Goal: Information Seeking & Learning: Learn about a topic

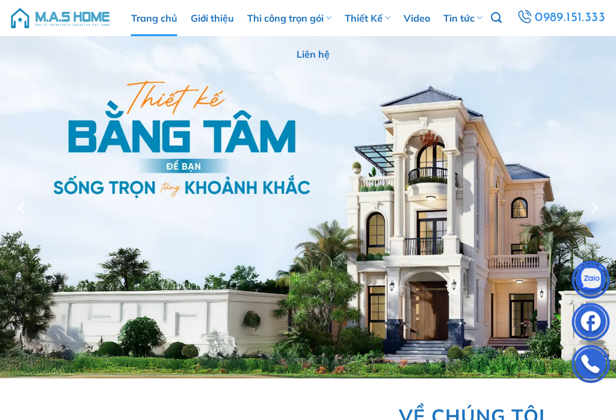
click at [318, 20] on link "Thi công trọn gói" at bounding box center [289, 18] width 84 height 36
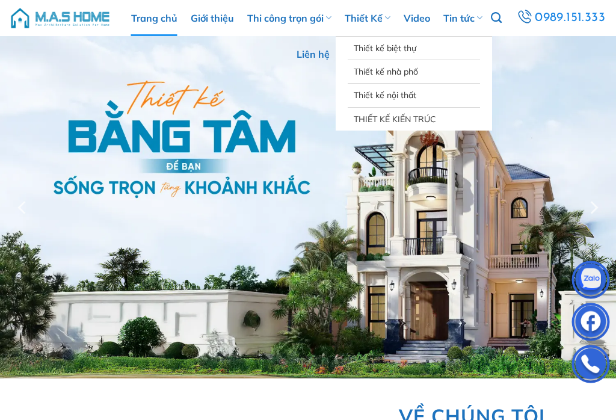
click at [390, 19] on icon at bounding box center [387, 17] width 6 height 11
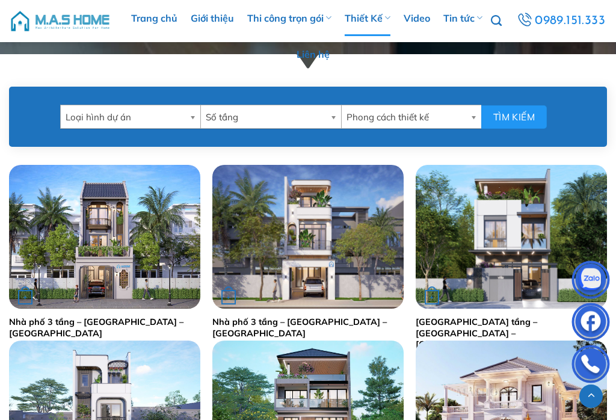
scroll to position [474, 0]
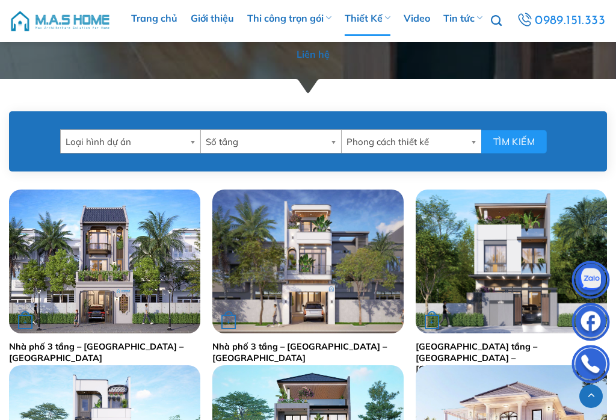
click at [189, 137] on b at bounding box center [194, 141] width 11 height 23
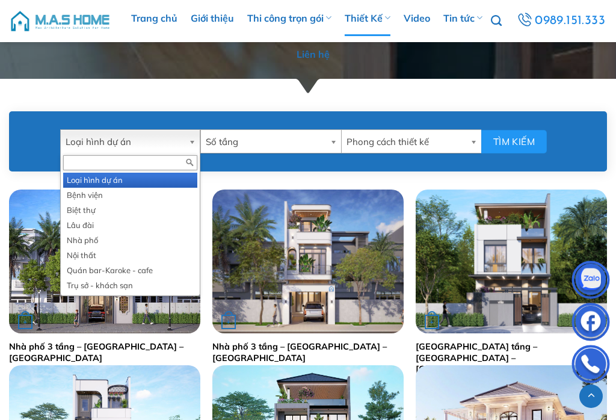
click at [194, 140] on b at bounding box center [194, 141] width 11 height 23
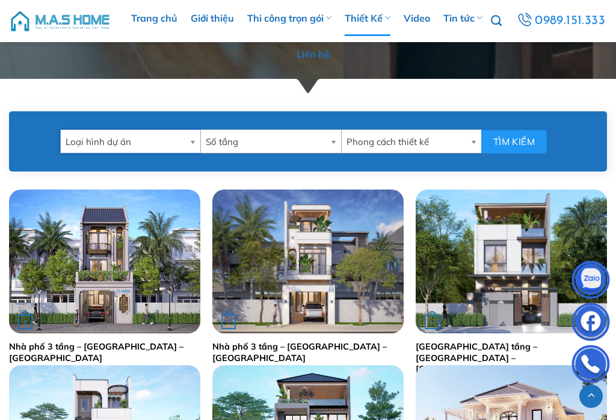
click at [185, 143] on link "Loại hình dự án" at bounding box center [130, 141] width 141 height 24
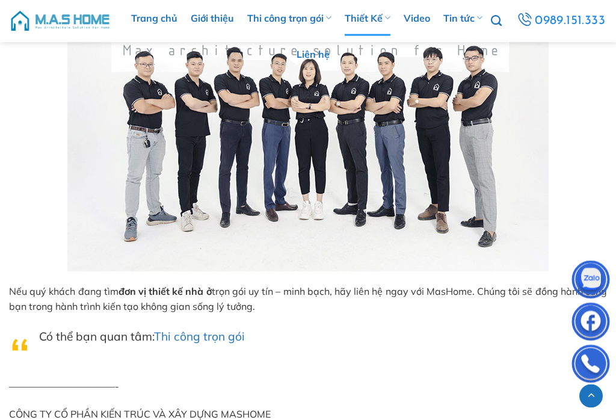
scroll to position [6479, 0]
click at [388, 19] on icon at bounding box center [387, 17] width 6 height 11
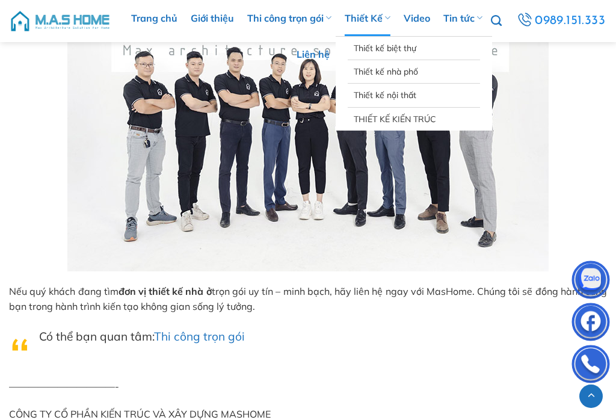
click at [395, 73] on link "Thiết kế nhà phố" at bounding box center [414, 71] width 120 height 23
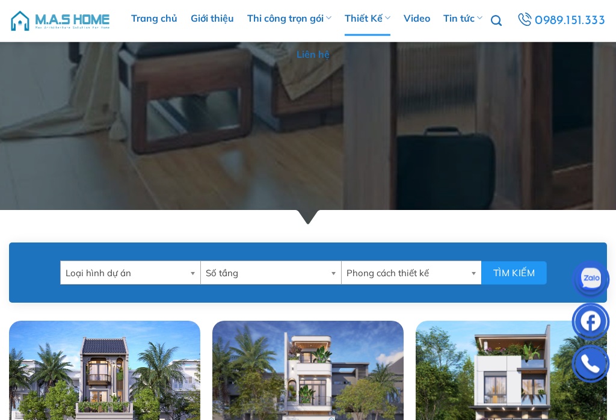
scroll to position [344, 0]
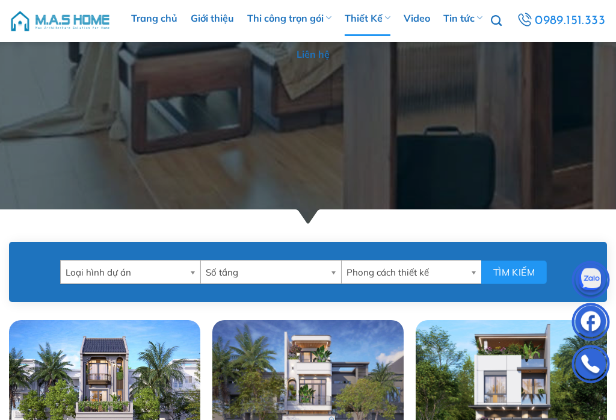
click at [192, 271] on b at bounding box center [194, 271] width 11 height 23
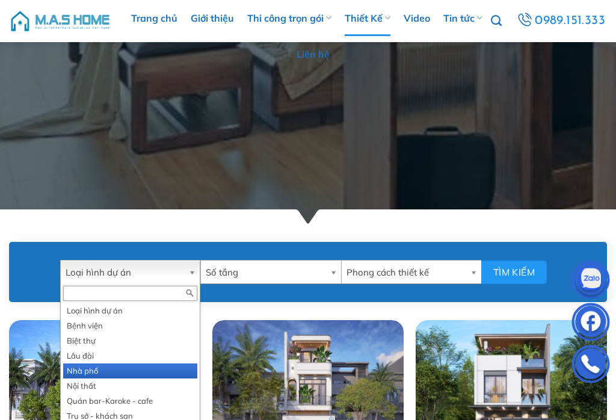
click at [88, 367] on li "Nhà phố" at bounding box center [130, 370] width 135 height 15
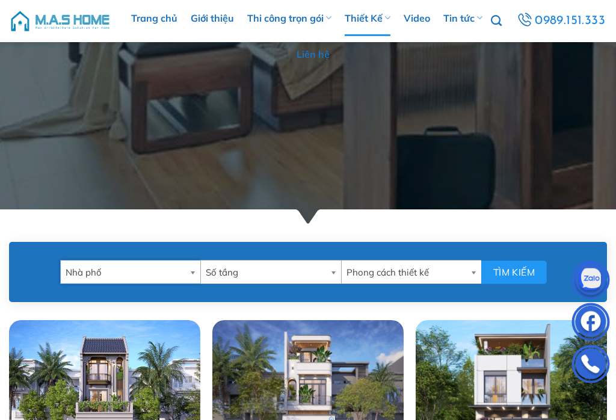
click at [331, 275] on b at bounding box center [335, 271] width 11 height 23
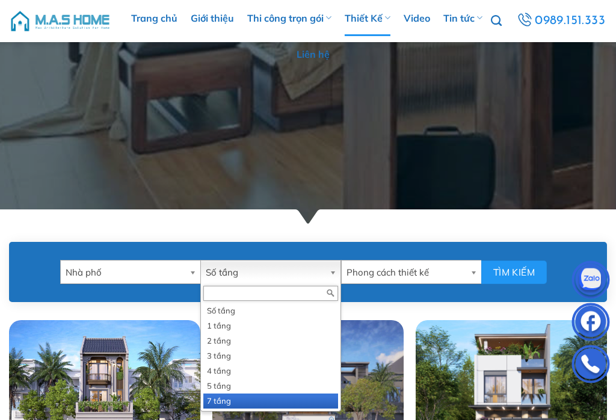
click at [223, 400] on li "7 tầng" at bounding box center [270, 400] width 135 height 15
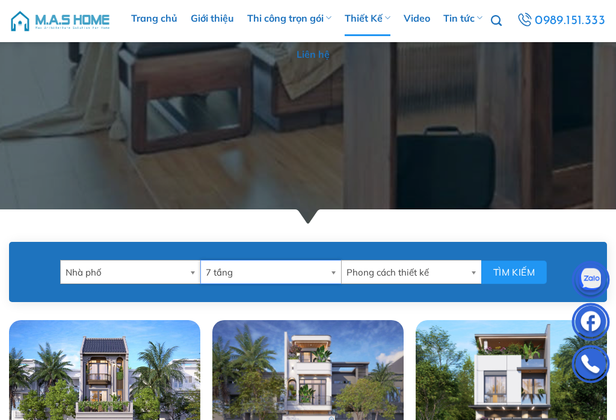
click at [466, 274] on link "Phong cách thiết kế" at bounding box center [411, 272] width 141 height 24
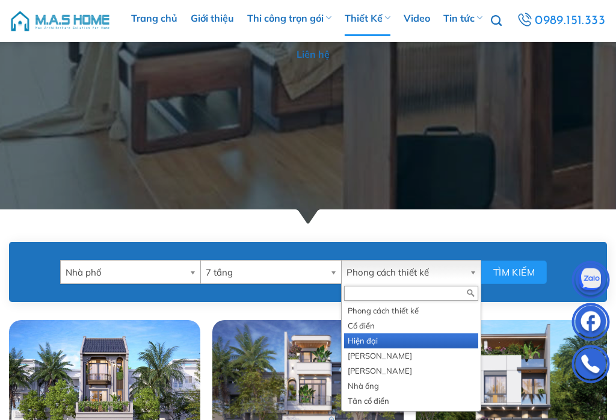
click at [363, 343] on li "Hiện đại" at bounding box center [411, 340] width 135 height 15
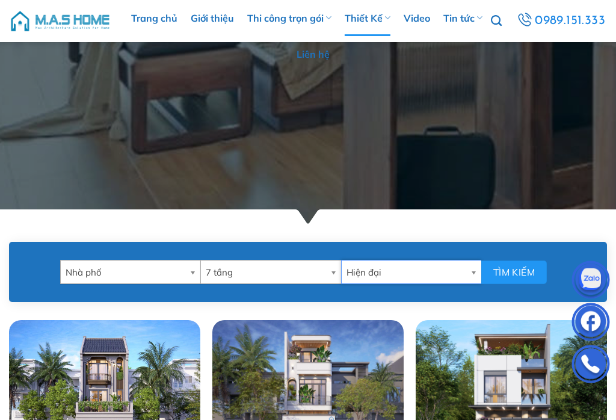
click at [512, 275] on button "Tìm kiếm" at bounding box center [514, 271] width 66 height 23
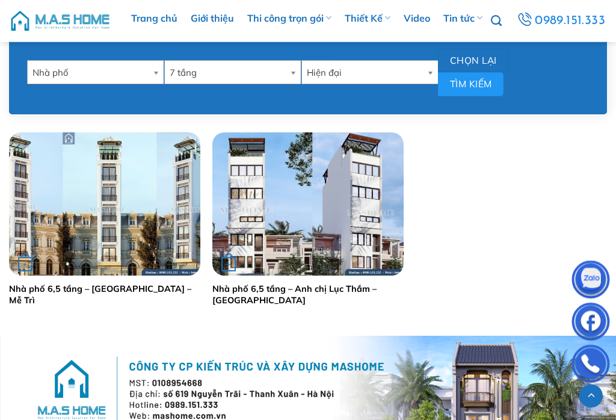
scroll to position [544, 0]
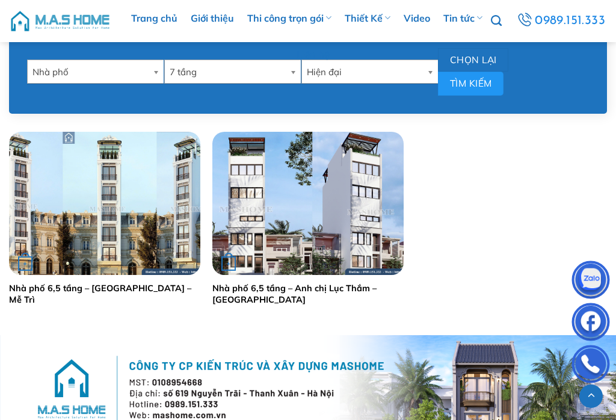
click at [132, 289] on link "Nhà phố 6,5 tầng – [GEOGRAPHIC_DATA] – Mễ Trì" at bounding box center [104, 294] width 191 height 22
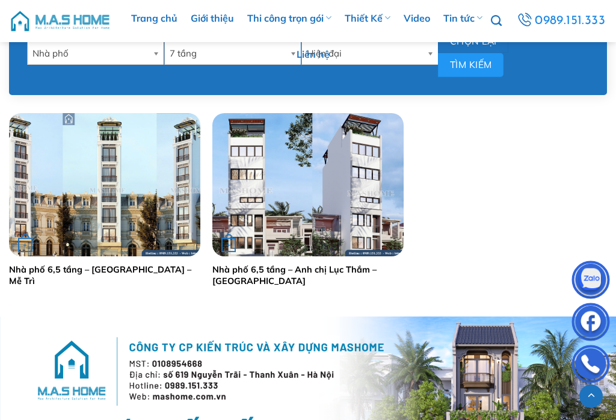
click at [356, 269] on link "Nhà phố 6,5 tầng – Anh chị Lục Thắm – [GEOGRAPHIC_DATA]" at bounding box center [307, 275] width 191 height 22
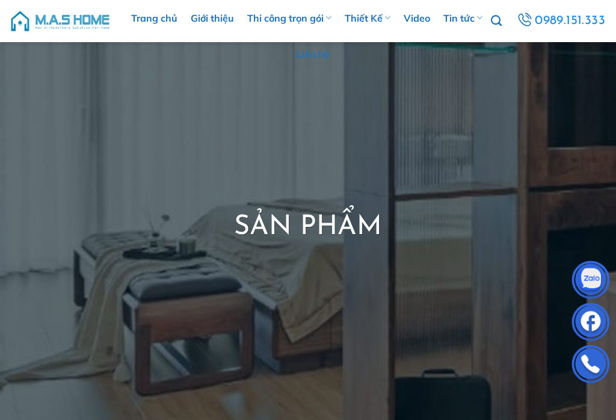
scroll to position [0, 0]
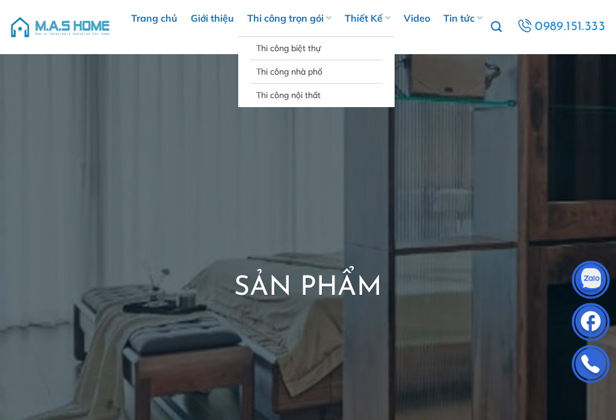
click at [328, 17] on icon at bounding box center [328, 17] width 6 height 11
click at [300, 67] on link "Thi công nhà phố" at bounding box center [316, 71] width 120 height 23
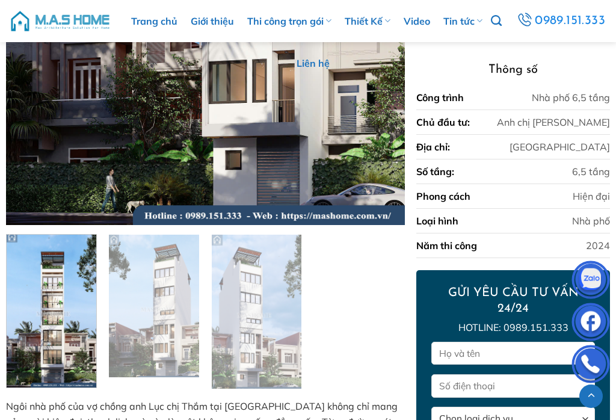
scroll to position [569, 0]
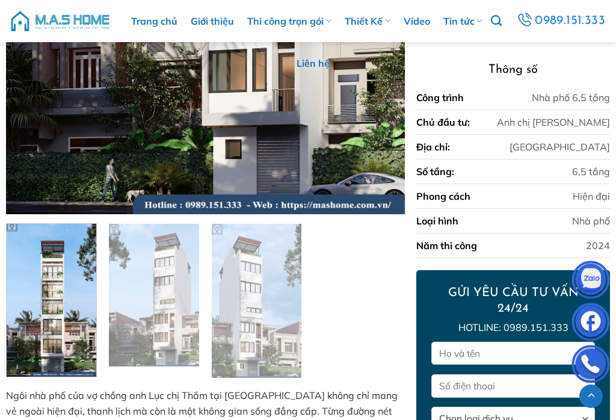
click at [179, 304] on img at bounding box center [154, 297] width 90 height 146
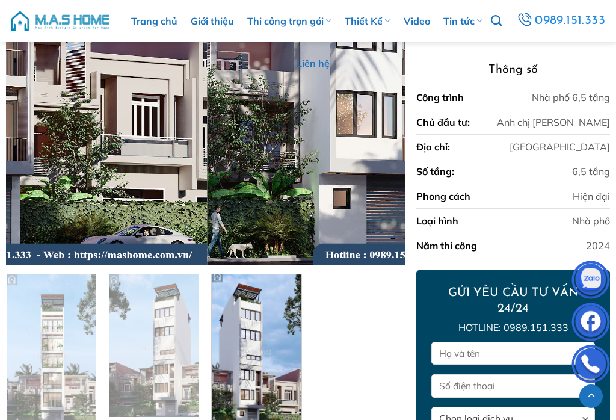
click at [253, 348] on img at bounding box center [257, 349] width 90 height 157
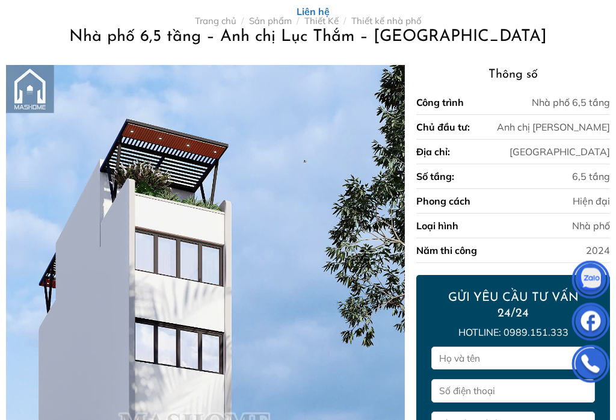
scroll to position [0, 0]
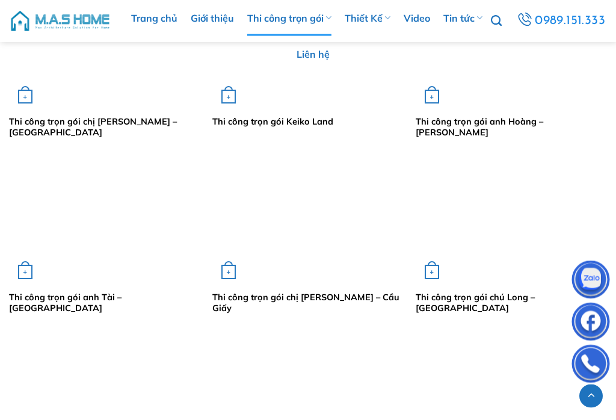
scroll to position [1226, 0]
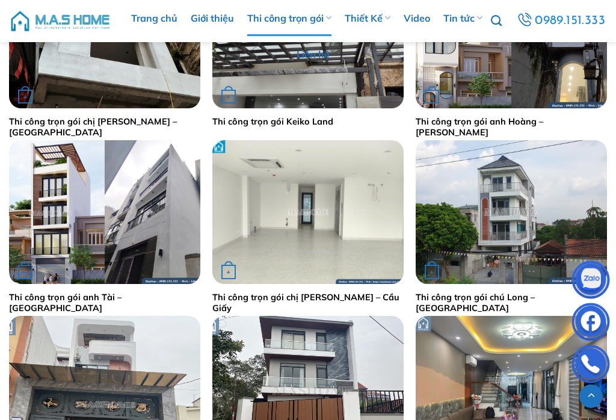
click at [357, 295] on link "Thi công trọn gói chị Lan Anh – Cầu Giấy" at bounding box center [307, 303] width 191 height 22
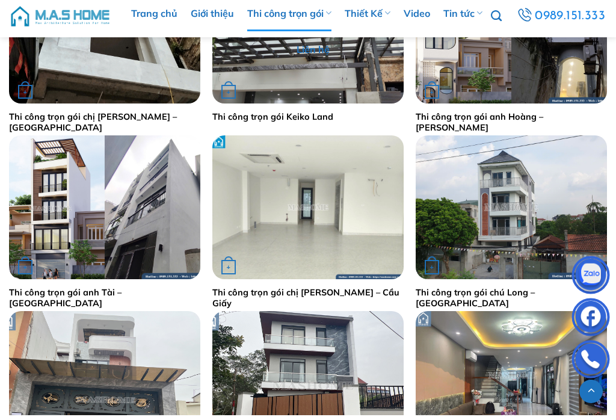
scroll to position [1245, 0]
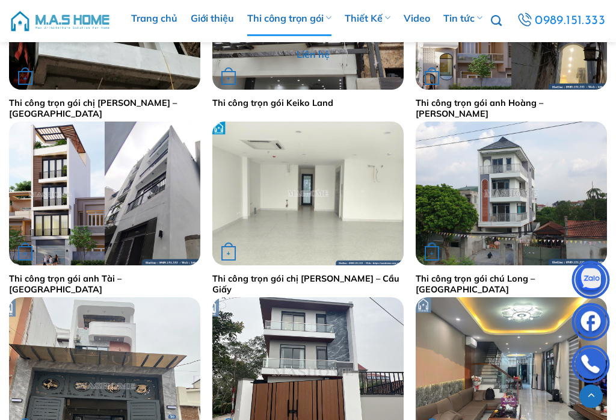
click at [132, 276] on link "Thi công trọn gói anh Tài – Long Biên" at bounding box center [104, 284] width 191 height 22
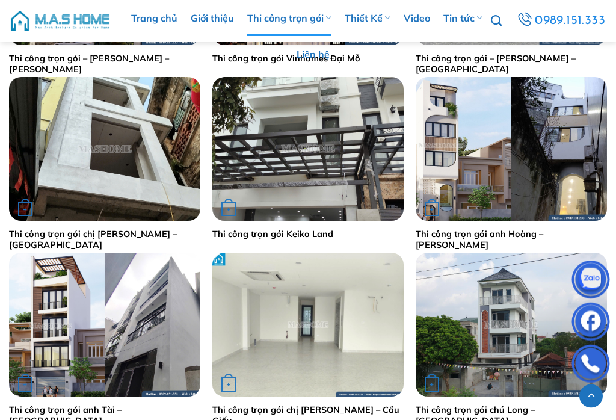
scroll to position [1120, 0]
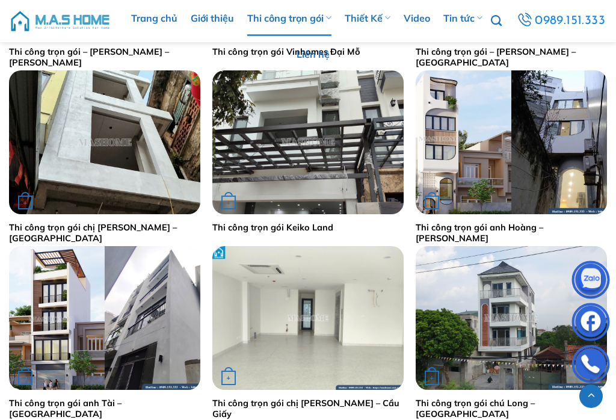
click at [551, 222] on link "Thi công trọn gói anh Hoàng – Ngọc Hà" at bounding box center [511, 233] width 191 height 22
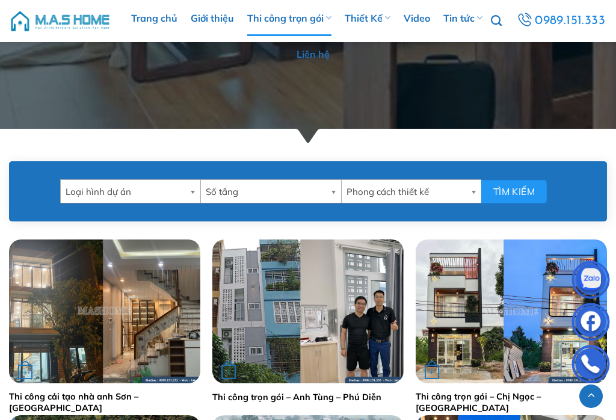
scroll to position [438, 0]
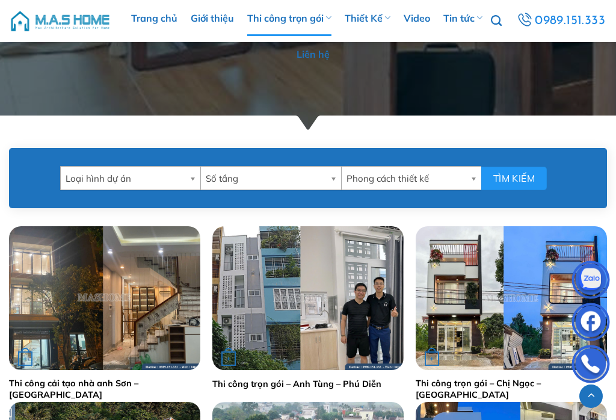
click at [346, 383] on link "Thi công trọn gói – Anh Tùng – Phú Diễn" at bounding box center [296, 383] width 169 height 11
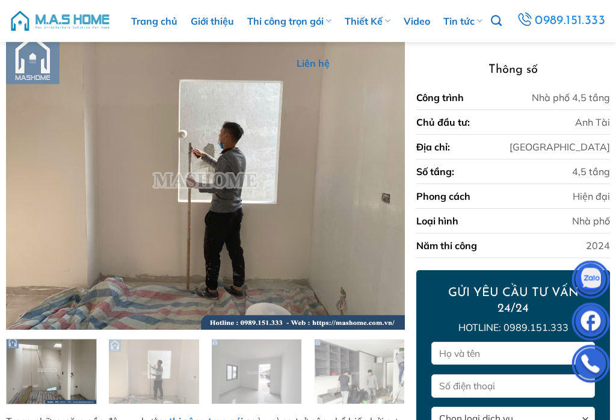
scroll to position [106, 0]
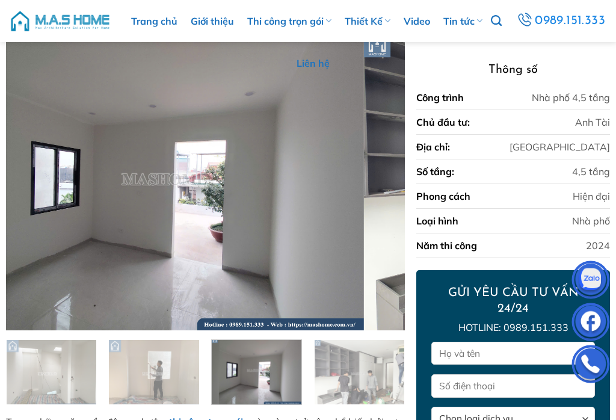
click at [364, 218] on img at bounding box center [563, 180] width 399 height 299
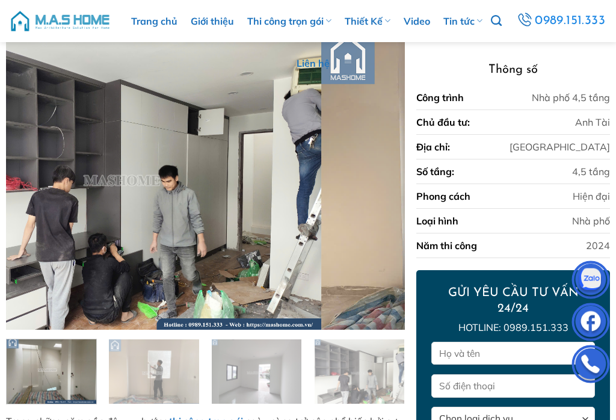
scroll to position [0, 0]
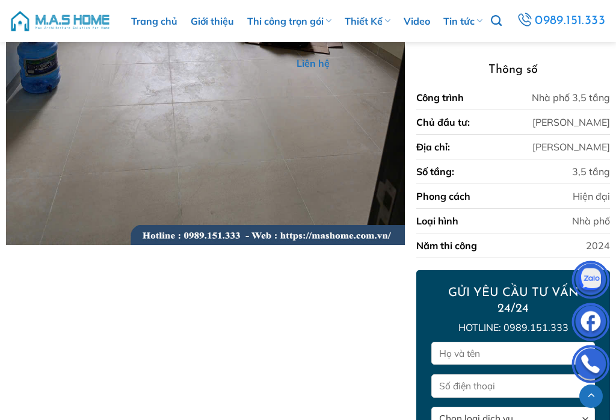
scroll to position [4685, 0]
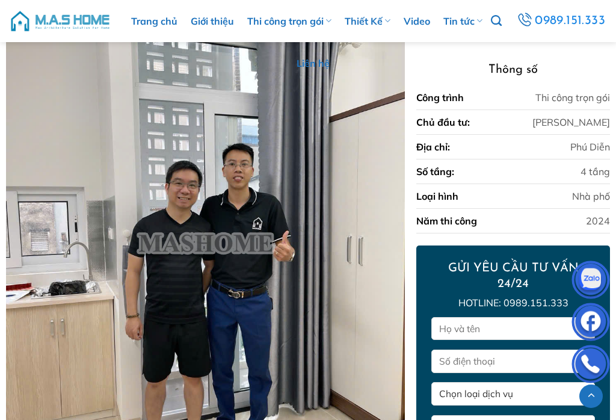
scroll to position [3117, 0]
click at [321, 22] on link "Thi công trọn gói" at bounding box center [289, 21] width 84 height 42
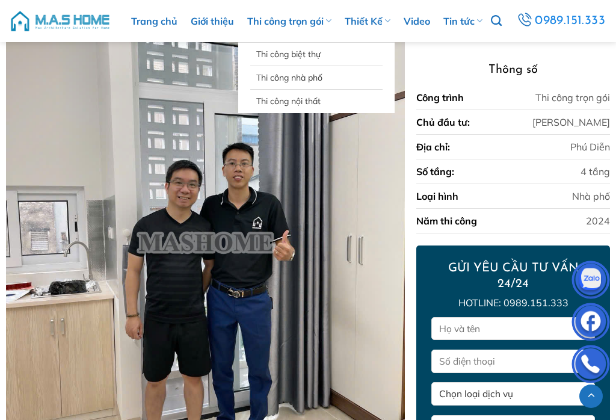
click at [298, 103] on link "Thi công nội thất" at bounding box center [316, 101] width 120 height 23
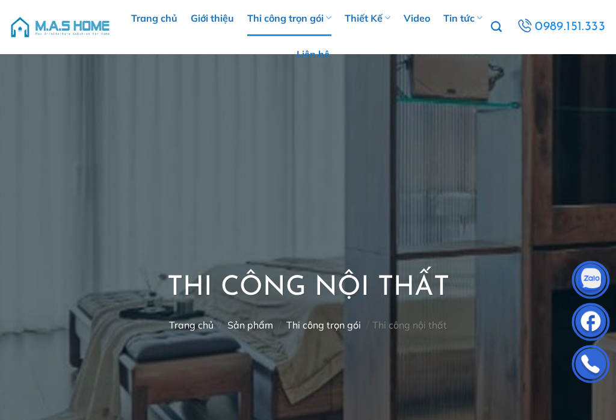
click at [383, 13] on link "Thiết Kế" at bounding box center [368, 18] width 46 height 36
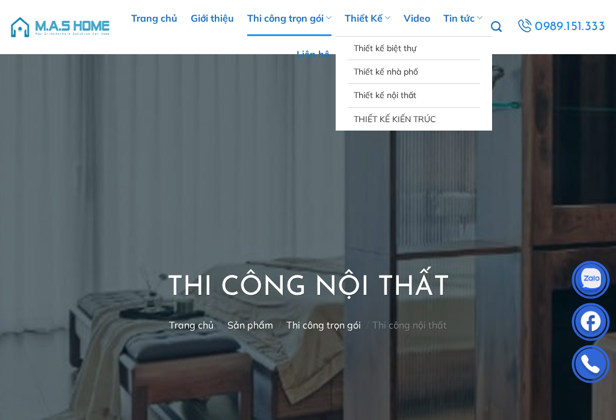
click at [393, 98] on link "Thiết kế nội thất" at bounding box center [414, 95] width 120 height 23
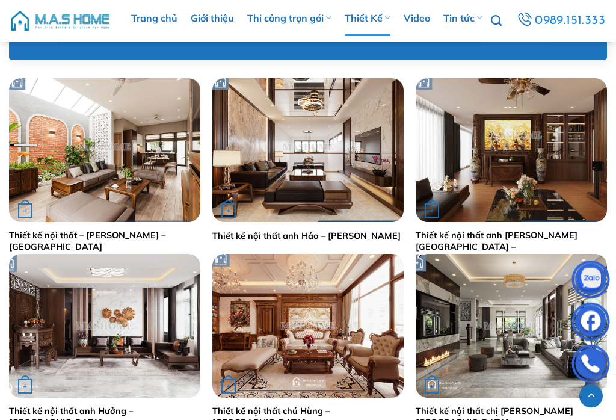
scroll to position [586, 0]
click at [48, 231] on link "Thiết kế nội thất – [PERSON_NAME] – [GEOGRAPHIC_DATA]" at bounding box center [104, 241] width 191 height 22
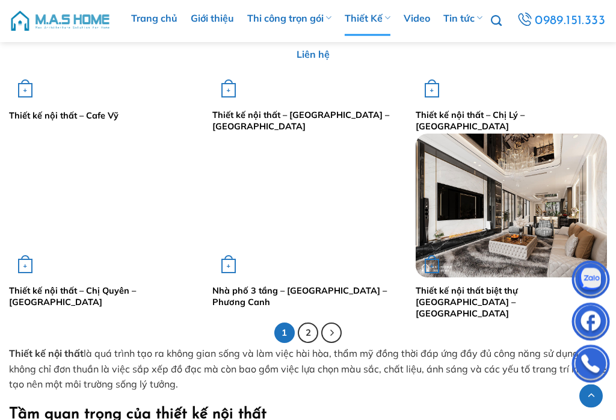
scroll to position [2110, 0]
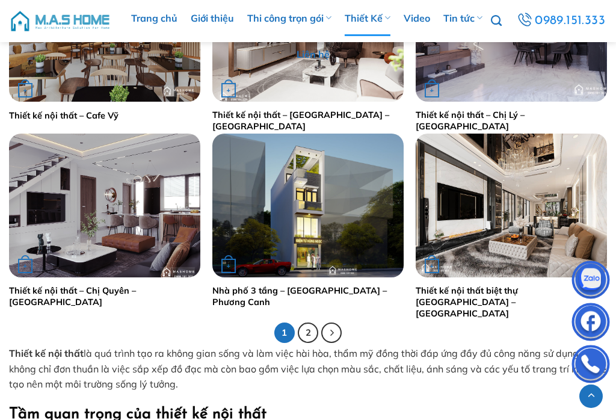
click at [333, 288] on link "Nhà phố 3 tầng – [GEOGRAPHIC_DATA] – Phương Canh" at bounding box center [307, 296] width 191 height 22
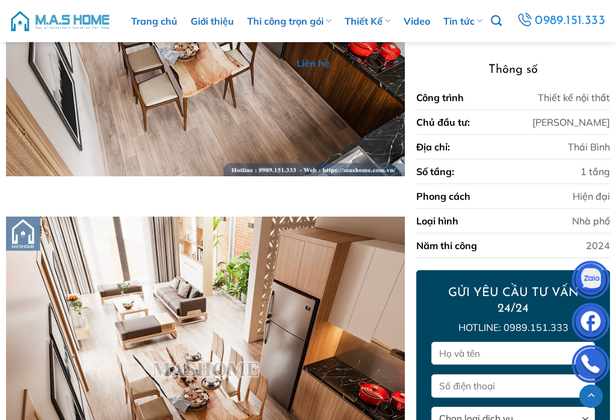
scroll to position [4593, 0]
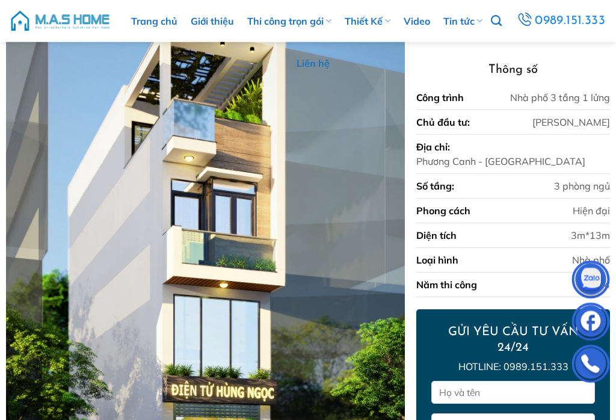
scroll to position [174, 0]
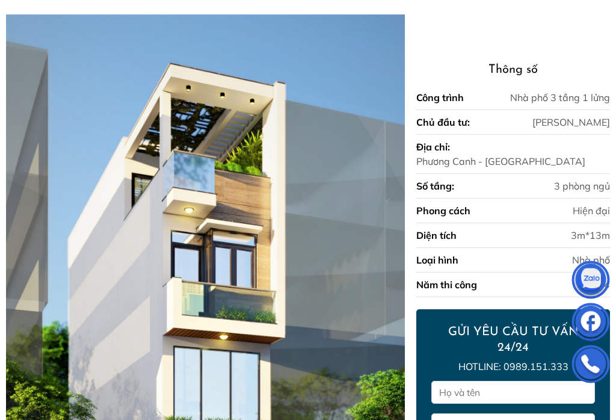
scroll to position [0, 0]
